Goal: Task Accomplishment & Management: Manage account settings

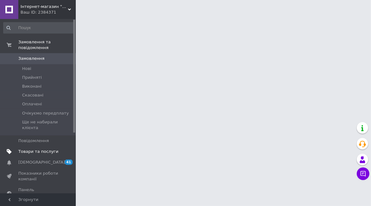
click at [41, 149] on span "Товари та послуги" at bounding box center [38, 152] width 40 height 6
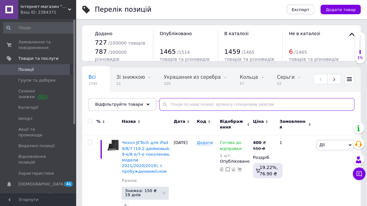
click at [200, 104] on input "text" at bounding box center [256, 104] width 195 height 13
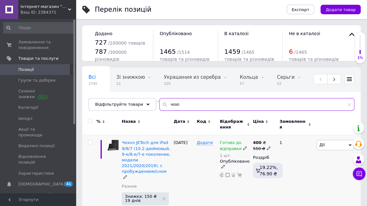
type input "чохо"
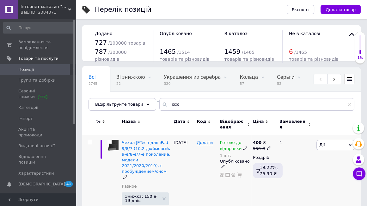
click at [331, 142] on span "Дії" at bounding box center [335, 145] width 38 height 10
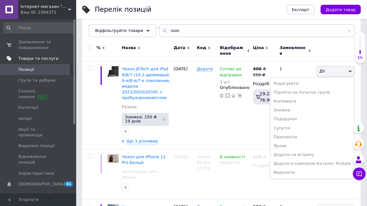
scroll to position [63, 0]
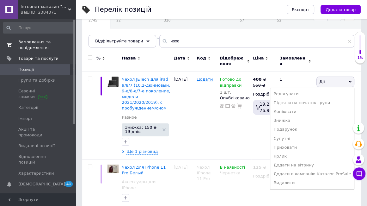
click at [32, 40] on span "Замовлення та повідомлення" at bounding box center [38, 44] width 40 height 11
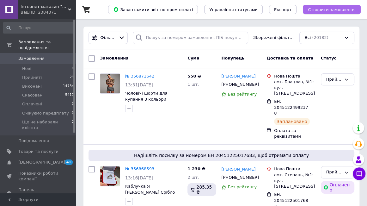
click at [340, 7] on span "Створити замовлення" at bounding box center [332, 9] width 48 height 5
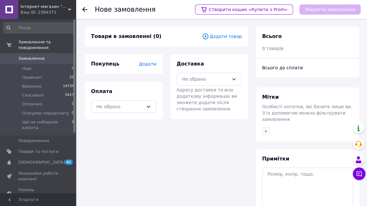
click at [226, 37] on span "Додати товар" at bounding box center [222, 36] width 40 height 7
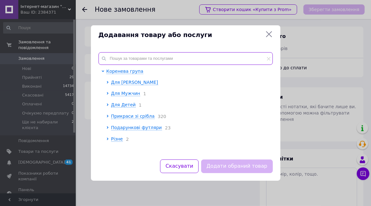
click at [188, 52] on input "text" at bounding box center [186, 58] width 174 height 13
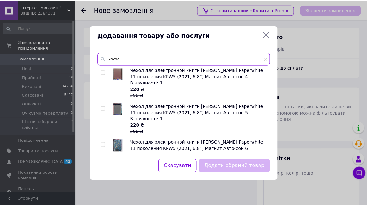
scroll to position [158, 0]
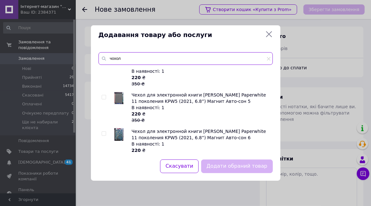
type input "чохол"
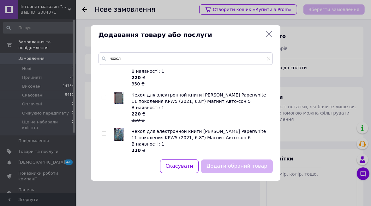
click at [105, 96] on input "checkbox" at bounding box center [104, 97] width 4 height 4
checkbox input "true"
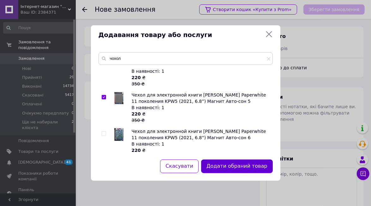
click at [243, 166] on button "Додати обраний товар" at bounding box center [236, 166] width 71 height 14
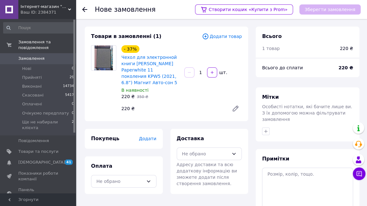
click at [152, 136] on span "Додати" at bounding box center [147, 138] width 17 height 5
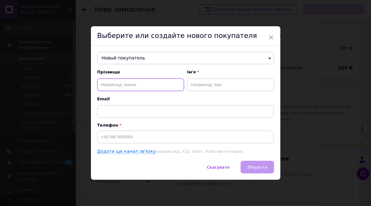
click at [140, 85] on input "text" at bounding box center [140, 84] width 87 height 13
type input "[PERSON_NAME]"
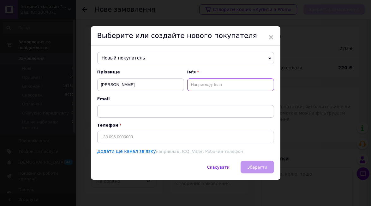
click at [231, 84] on input "text" at bounding box center [230, 84] width 87 height 13
type input "[PERSON_NAME]"
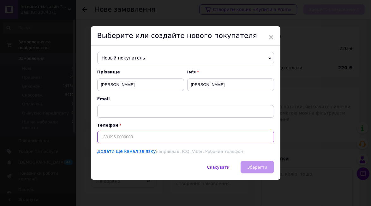
click at [182, 136] on input at bounding box center [185, 137] width 177 height 13
type input "[PHONE_NUMBER]"
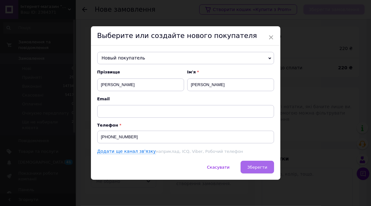
click at [251, 162] on button "Зберегти" at bounding box center [257, 167] width 33 height 13
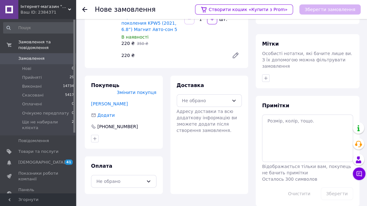
scroll to position [54, 0]
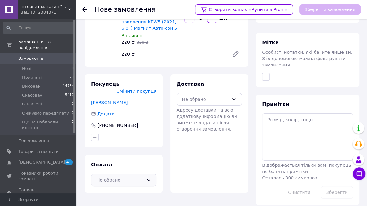
click at [130, 176] on div "Не обрано" at bounding box center [119, 179] width 47 height 7
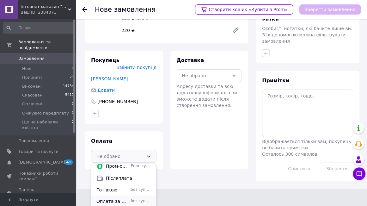
click at [123, 198] on span "Оплата за реквізитами" at bounding box center [112, 201] width 32 height 6
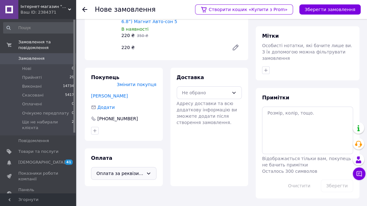
scroll to position [54, 0]
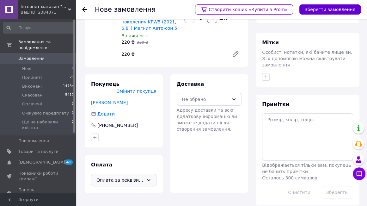
click at [318, 11] on button "Зберегти замовлення" at bounding box center [329, 9] width 61 height 10
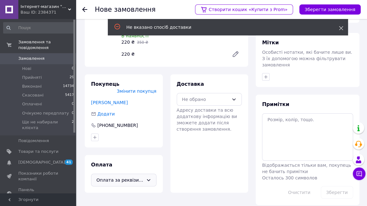
click at [341, 27] on use at bounding box center [341, 28] width 4 height 4
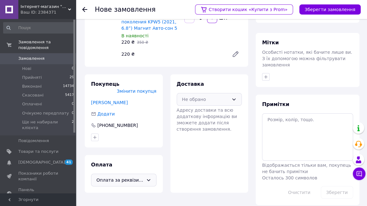
click at [222, 96] on div "Не обрано" at bounding box center [205, 99] width 47 height 7
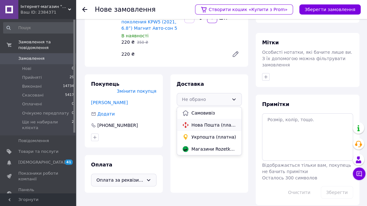
click at [207, 123] on div "Нова Пошта (платна)" at bounding box center [209, 125] width 65 height 12
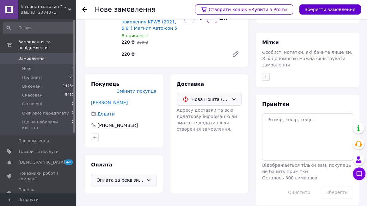
click at [325, 9] on button "Зберегти замовлення" at bounding box center [329, 9] width 61 height 10
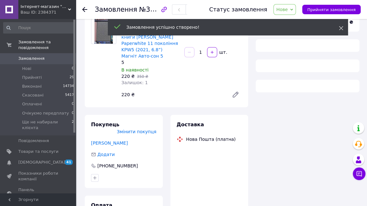
click at [340, 29] on icon at bounding box center [341, 28] width 4 height 4
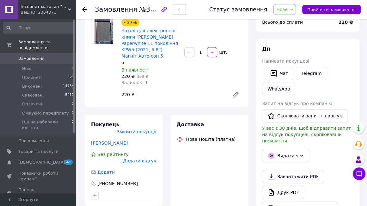
click at [288, 9] on span "Нове" at bounding box center [281, 9] width 11 height 5
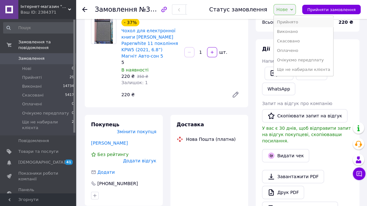
click at [293, 21] on li "Прийнято" at bounding box center [303, 21] width 59 height 9
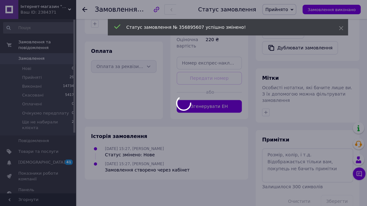
scroll to position [216, 0]
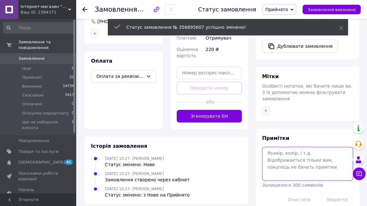
click at [298, 148] on textarea at bounding box center [307, 164] width 91 height 34
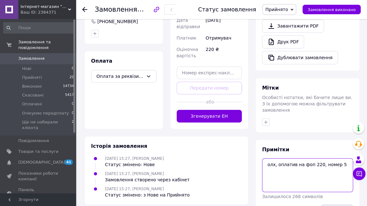
type textarea "олх, оплатив на фоп 220, номер 5"
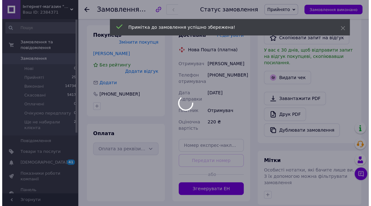
scroll to position [90, 0]
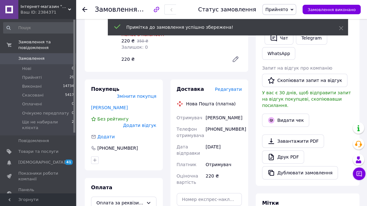
click at [232, 87] on span "Редагувати" at bounding box center [228, 89] width 27 height 5
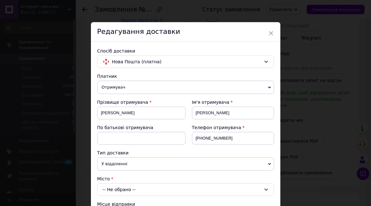
scroll to position [95, 0]
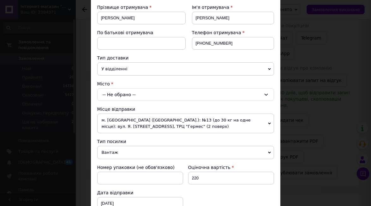
click at [139, 94] on div "-- Не обрано --" at bounding box center [185, 94] width 177 height 13
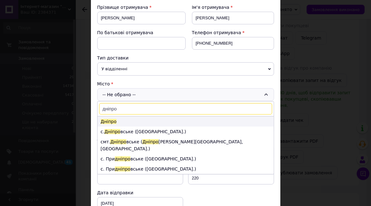
type input "дніпро"
click at [122, 119] on li "Дніпро" at bounding box center [186, 121] width 176 height 10
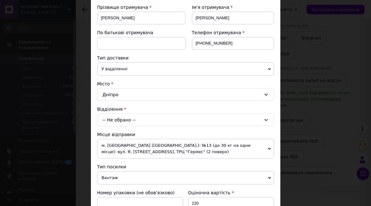
click at [127, 118] on div "-- Не обрано --" at bounding box center [185, 119] width 177 height 13
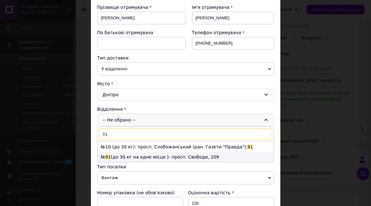
type input "91"
click at [119, 154] on li "№ 91 (до 30 кг на одне місце ): просп. Свободи, 209" at bounding box center [186, 157] width 176 height 10
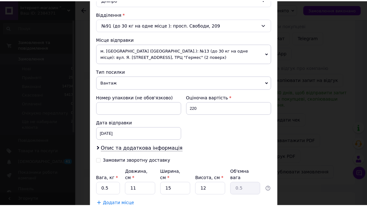
scroll to position [221, 0]
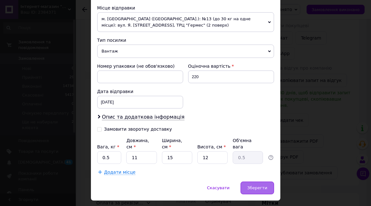
click at [261, 185] on span "Зберегти" at bounding box center [257, 187] width 20 height 5
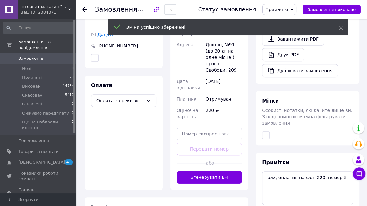
scroll to position [216, 0]
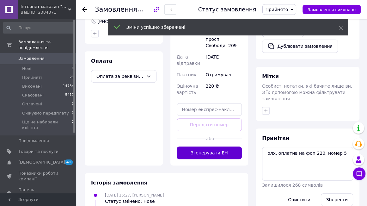
click at [224, 146] on button "Згенерувати ЕН" at bounding box center [209, 152] width 65 height 13
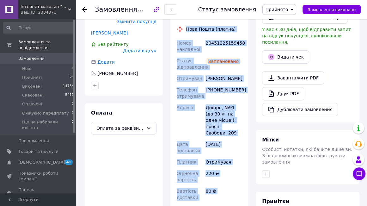
scroll to position [204, 0]
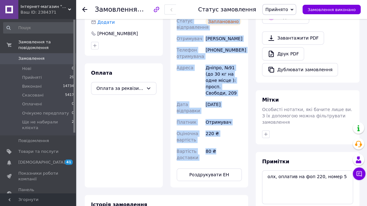
drag, startPoint x: 186, startPoint y: 34, endPoint x: 227, endPoint y: 140, distance: 113.9
click at [227, 140] on div "Доставка Редагувати Нова Пошта (платна) Номер накладної 20451225159458 Статус в…" at bounding box center [209, 76] width 65 height 210
copy div "Нова Пошта (платна) Номер накладної 20451225159458 Статус відправлення Запланов…"
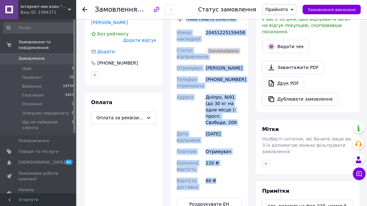
scroll to position [141, 0]
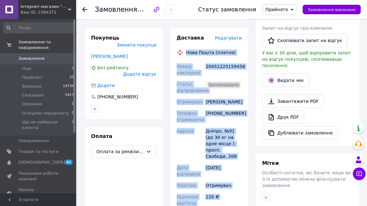
click at [36, 56] on span "Замовлення" at bounding box center [31, 59] width 26 height 6
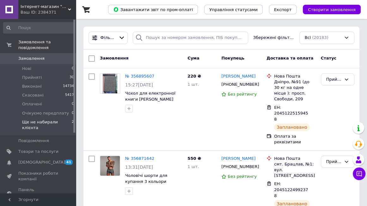
click at [48, 119] on span "Ще не набирали клієнта" at bounding box center [47, 124] width 50 height 11
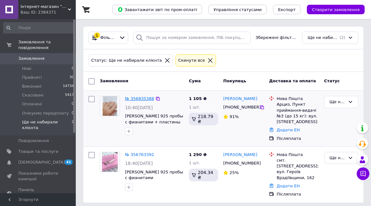
click at [135, 96] on link "№ 356835388" at bounding box center [139, 98] width 29 height 5
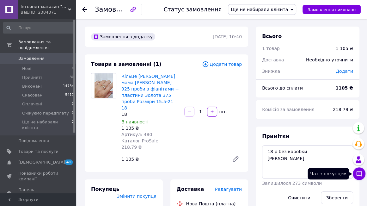
click at [361, 177] on button "Чат з покупцем" at bounding box center [359, 173] width 13 height 13
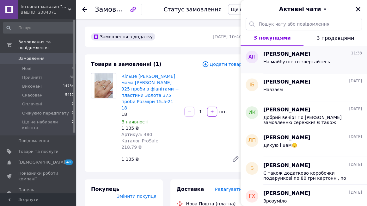
click at [310, 64] on span "На майбутнє то звертайтесь" at bounding box center [296, 61] width 67 height 5
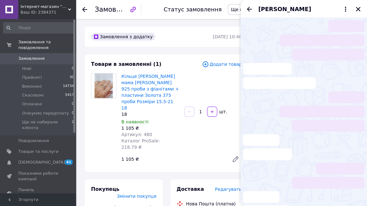
scroll to position [208, 0]
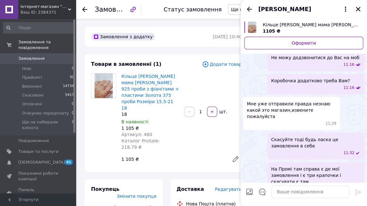
click at [357, 9] on icon "Закрити" at bounding box center [358, 9] width 4 height 4
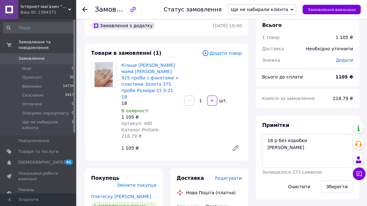
scroll to position [0, 0]
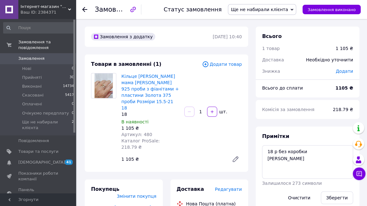
click at [278, 8] on span "Ще не набирали клієнта" at bounding box center [259, 9] width 57 height 5
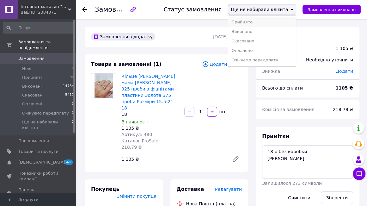
click at [272, 21] on li "Прийнято" at bounding box center [262, 21] width 68 height 9
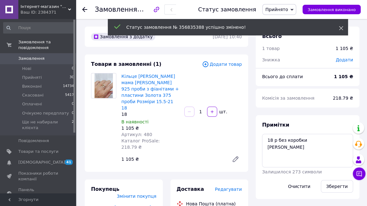
click at [341, 29] on icon at bounding box center [341, 28] width 4 height 4
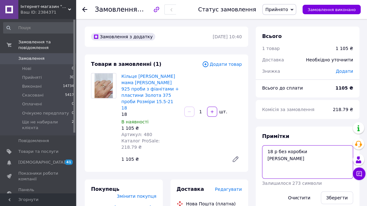
drag, startPoint x: 284, startPoint y: 166, endPoint x: 264, endPoint y: 166, distance: 20.5
click at [264, 166] on textarea "18 р без коробки [PERSON_NAME]" at bounding box center [307, 162] width 91 height 34
type textarea "18 р без коробки Чат накл пл 1105"
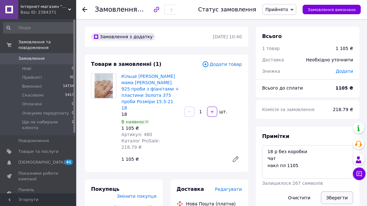
click at [333, 201] on button "Зберегти" at bounding box center [337, 197] width 32 height 13
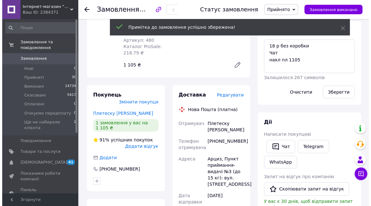
scroll to position [95, 0]
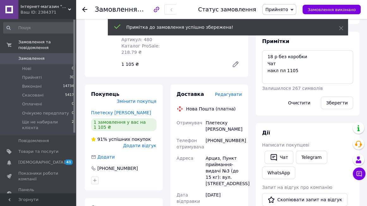
click at [230, 92] on span "Редагувати" at bounding box center [228, 94] width 27 height 5
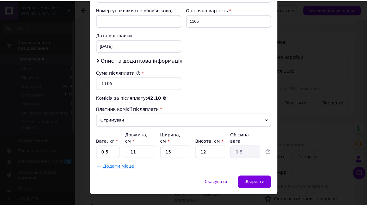
scroll to position [281, 0]
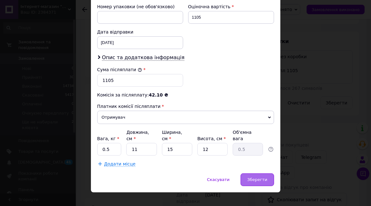
click at [258, 174] on div "Зберегти" at bounding box center [257, 179] width 33 height 13
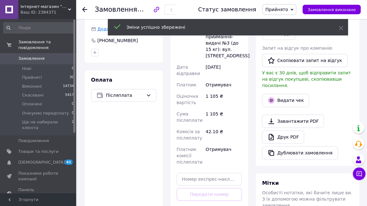
scroll to position [253, 0]
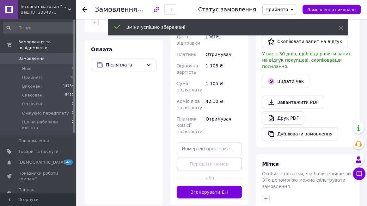
click at [224, 186] on button "Згенерувати ЕН" at bounding box center [209, 192] width 65 height 13
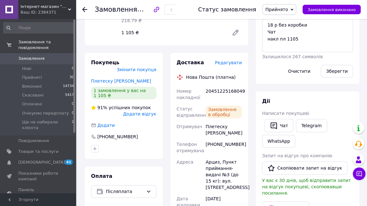
scroll to position [17, 0]
drag, startPoint x: 206, startPoint y: 78, endPoint x: 239, endPoint y: 77, distance: 32.6
click at [239, 85] on div "20451225168049" at bounding box center [223, 94] width 39 height 18
copy div "20451225168049"
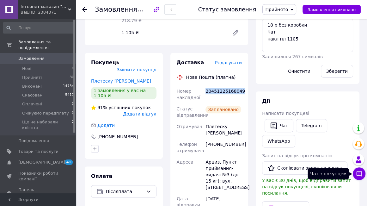
click at [359, 174] on icon at bounding box center [359, 173] width 6 height 6
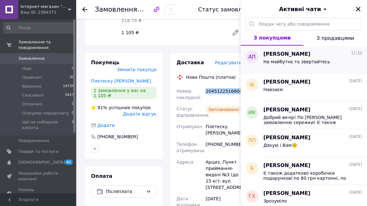
click at [295, 56] on span "[PERSON_NAME]" at bounding box center [286, 54] width 47 height 7
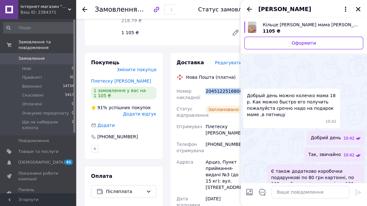
scroll to position [208, 0]
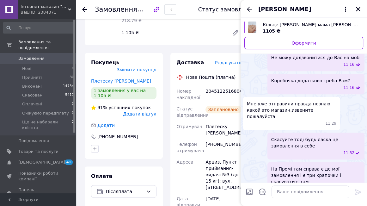
drag, startPoint x: 316, startPoint y: 122, endPoint x: 299, endPoint y: 148, distance: 30.9
click at [299, 166] on span "На Промі там справа є де мої замовлення і є три крапочки і скасувати є там" at bounding box center [315, 175] width 89 height 19
click at [321, 136] on span "Скасуйте тоді будь ласка це замовлення в себе" at bounding box center [315, 142] width 89 height 13
click at [256, 132] on div "Скасуйте тоді будь ласка це замовлення в себе 11:32" at bounding box center [303, 145] width 121 height 27
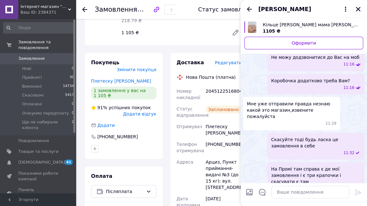
click at [362, 9] on button "Закрити" at bounding box center [358, 9] width 8 height 8
